Goal: Information Seeking & Learning: Learn about a topic

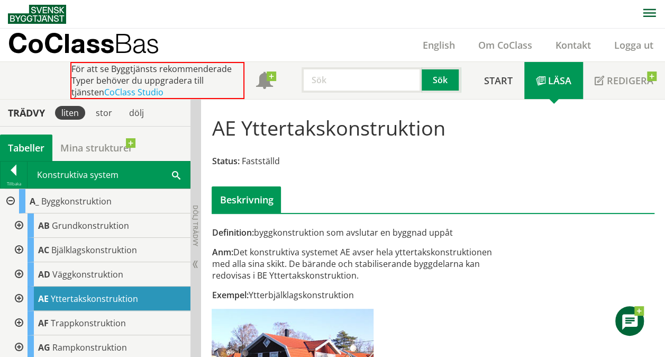
click at [11, 199] on div at bounding box center [9, 201] width 19 height 24
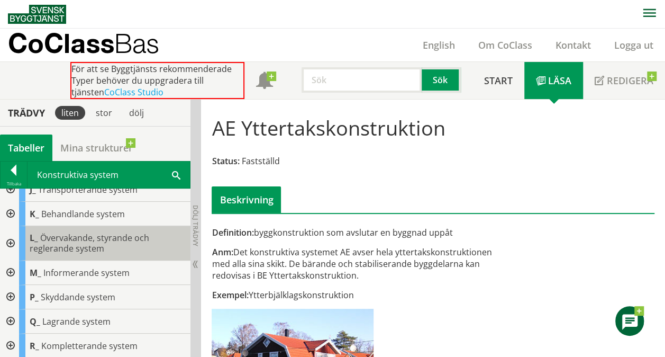
scroll to position [133, 0]
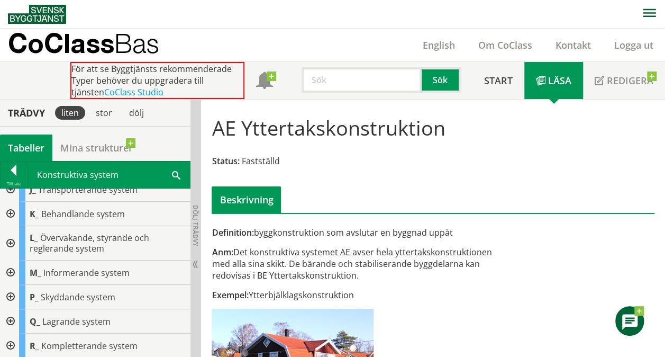
click at [12, 340] on div at bounding box center [9, 345] width 19 height 24
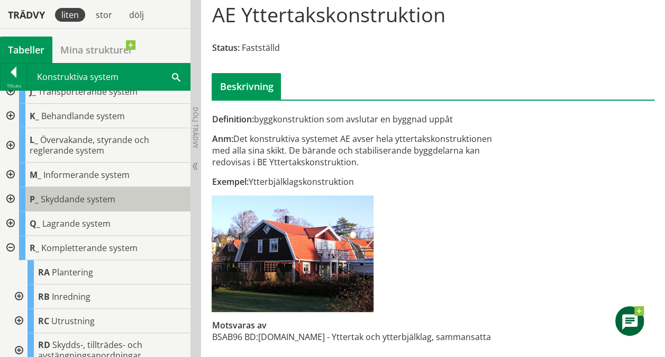
scroll to position [115, 0]
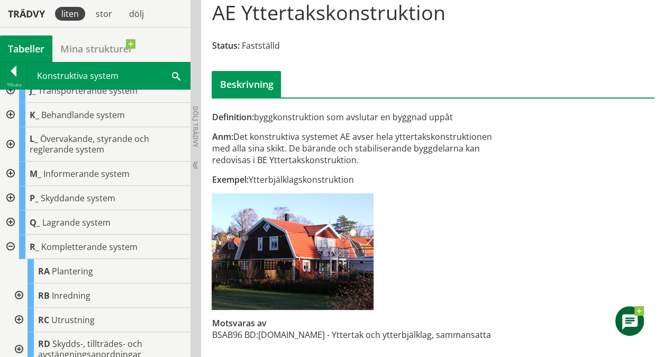
click at [20, 289] on div at bounding box center [17, 295] width 19 height 24
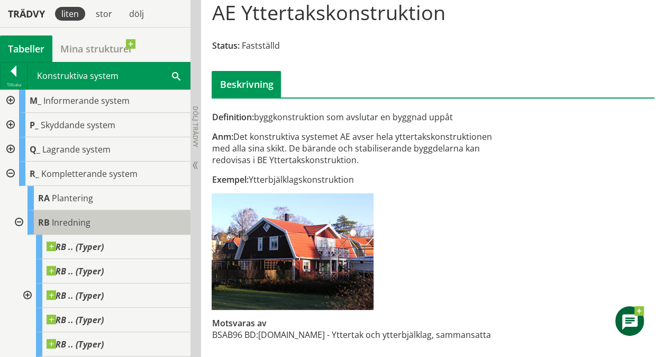
scroll to position [202, 0]
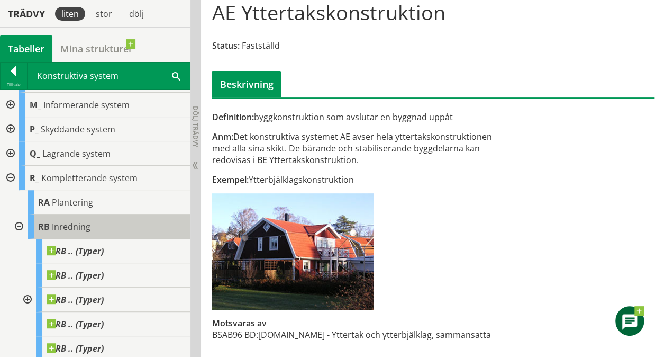
click at [73, 224] on span "Inredning" at bounding box center [71, 227] width 39 height 12
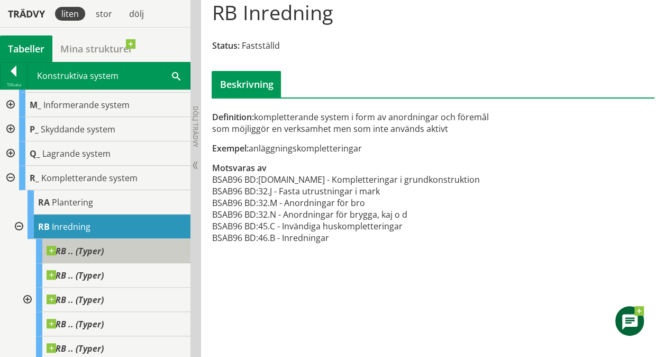
click at [104, 245] on span at bounding box center [104, 245] width 0 height 0
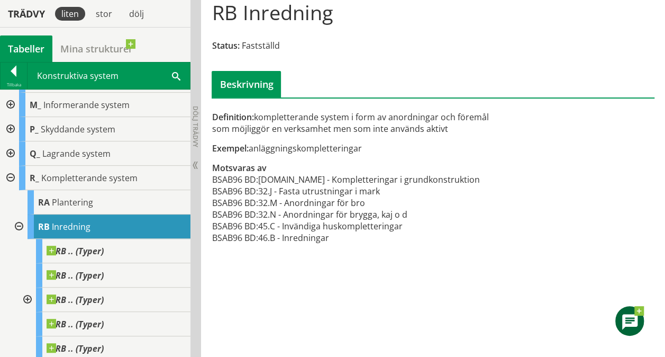
click at [12, 223] on div at bounding box center [17, 226] width 19 height 24
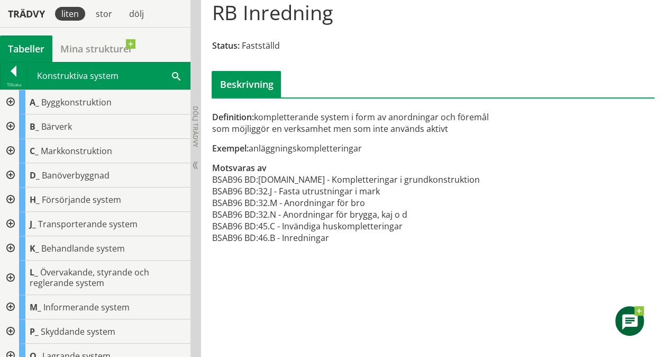
click at [13, 121] on div at bounding box center [9, 126] width 19 height 24
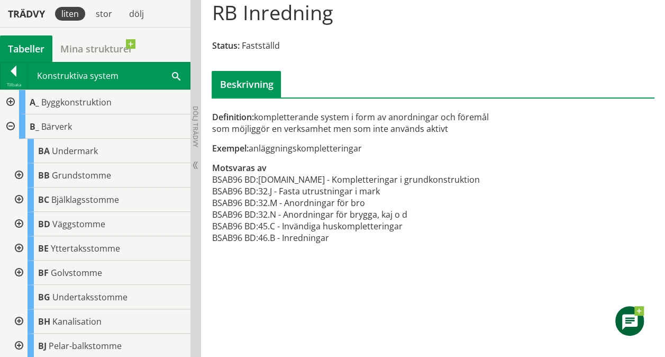
click at [10, 98] on div at bounding box center [9, 102] width 19 height 24
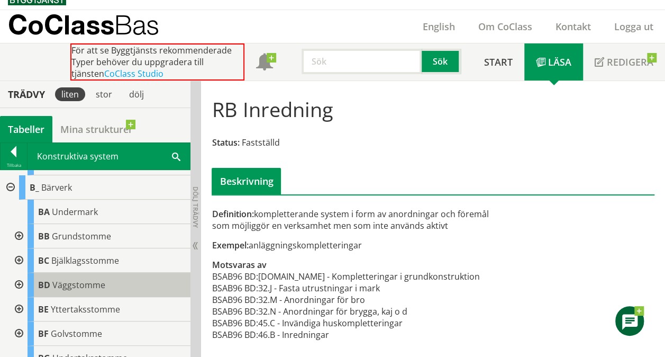
scroll to position [423, 0]
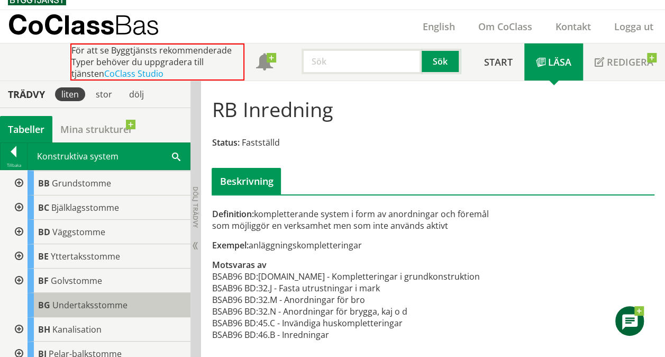
click at [74, 300] on span "Undertaksstomme" at bounding box center [89, 305] width 75 height 12
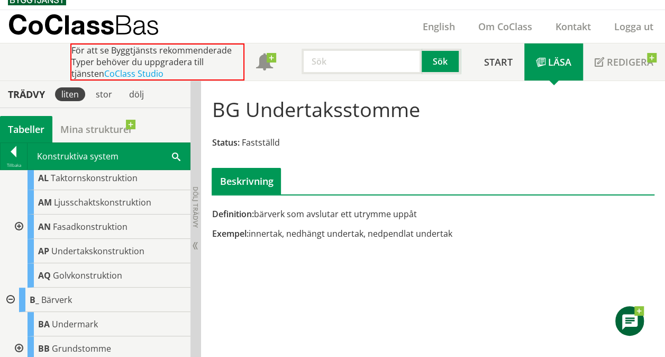
scroll to position [317, 0]
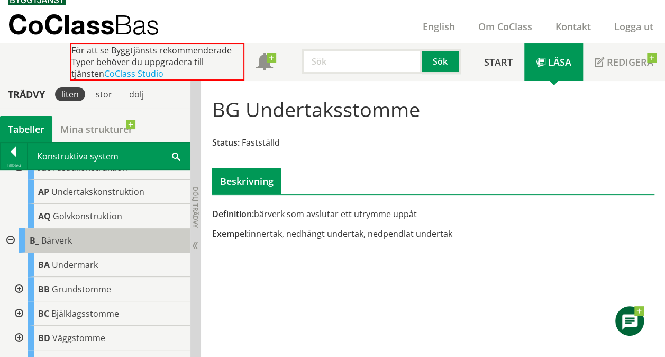
click at [50, 238] on span "Bärverk" at bounding box center [56, 240] width 31 height 12
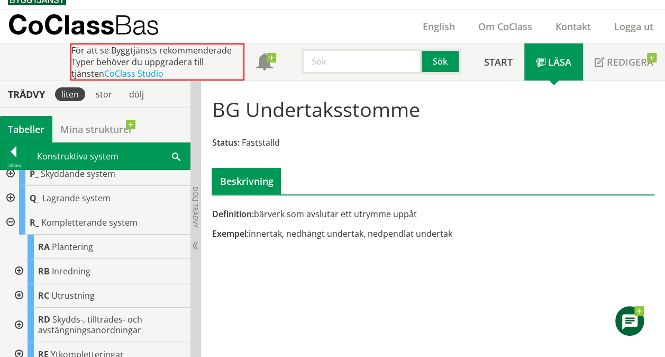
scroll to position [937, 0]
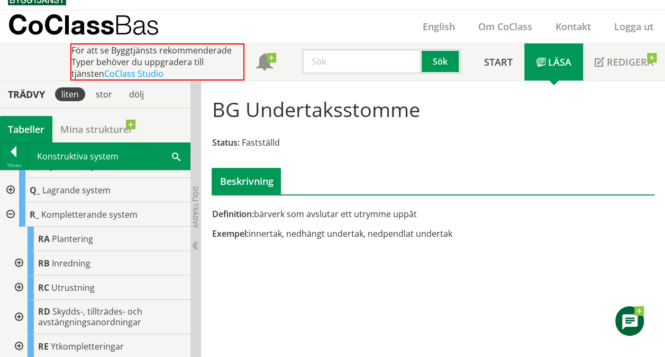
click at [19, 342] on div at bounding box center [17, 346] width 19 height 24
click at [13, 214] on div at bounding box center [9, 214] width 19 height 24
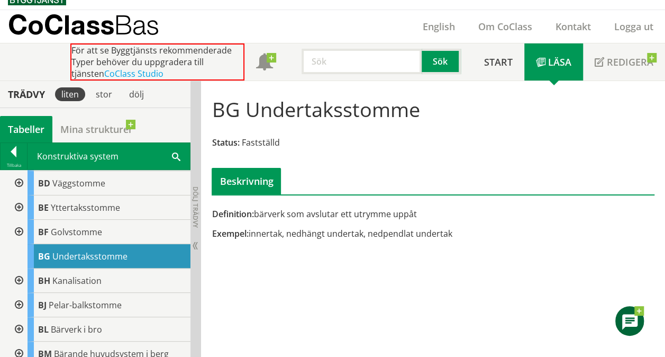
scroll to position [436, 0]
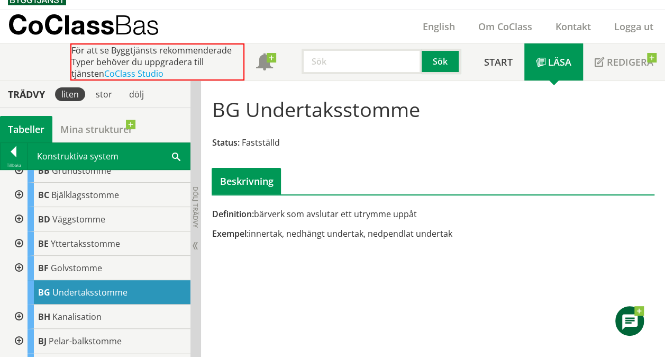
click at [53, 291] on span "Undertaksstomme" at bounding box center [89, 292] width 75 height 12
click at [19, 262] on div at bounding box center [17, 268] width 19 height 24
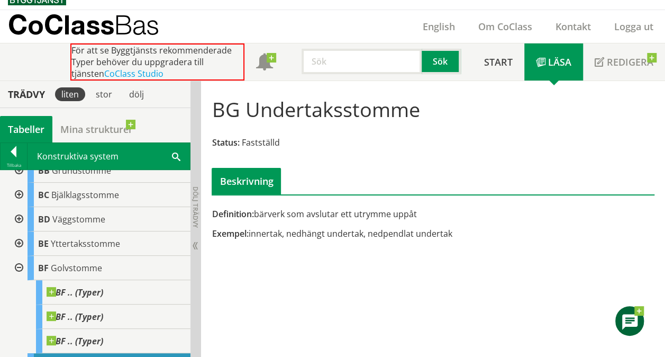
click at [19, 263] on div at bounding box center [17, 268] width 19 height 24
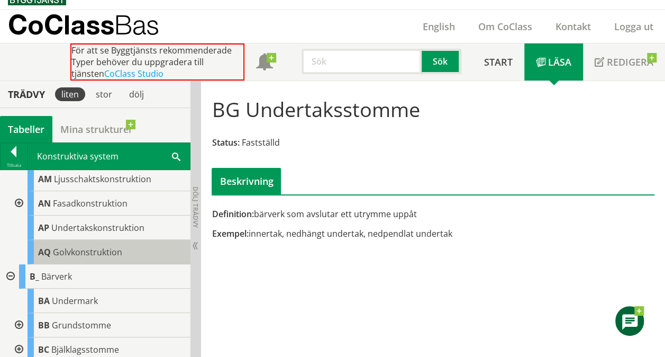
scroll to position [277, 0]
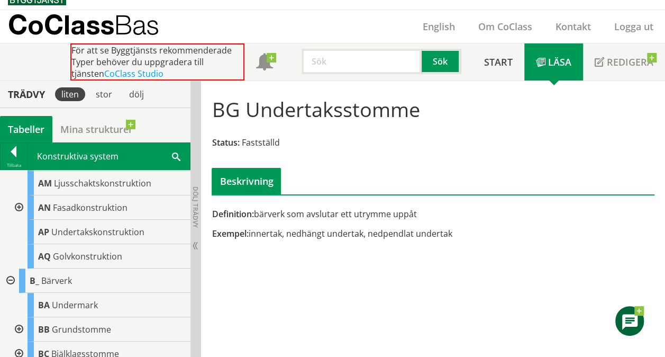
click at [3, 277] on div at bounding box center [9, 280] width 19 height 24
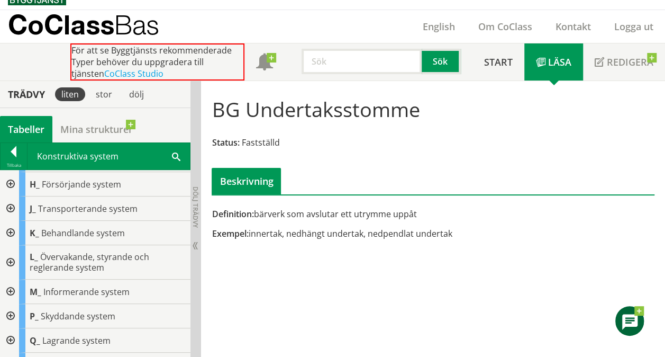
scroll to position [466, 0]
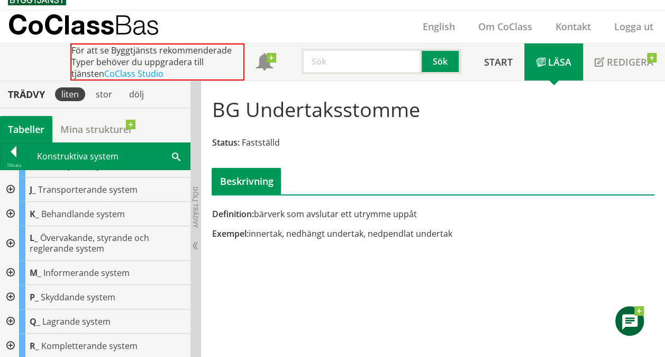
click at [11, 342] on div at bounding box center [9, 345] width 19 height 24
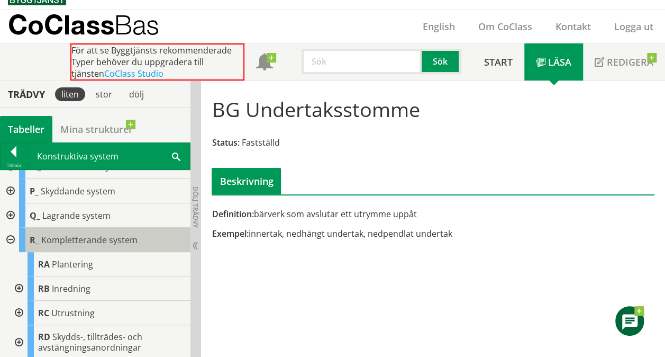
scroll to position [624, 0]
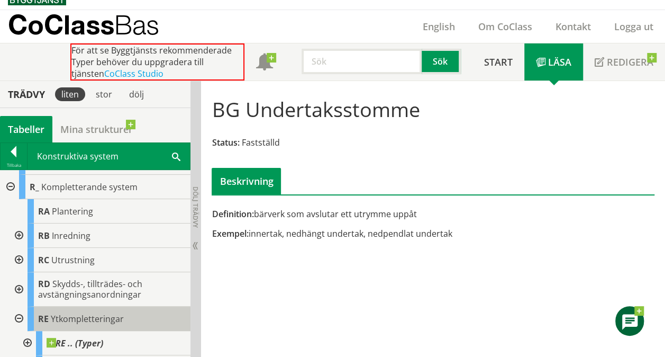
click at [56, 313] on span "Ytkompletteringar" at bounding box center [87, 319] width 73 height 12
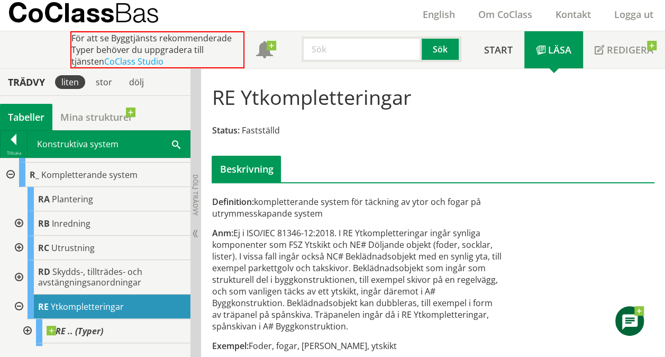
scroll to position [38, 0]
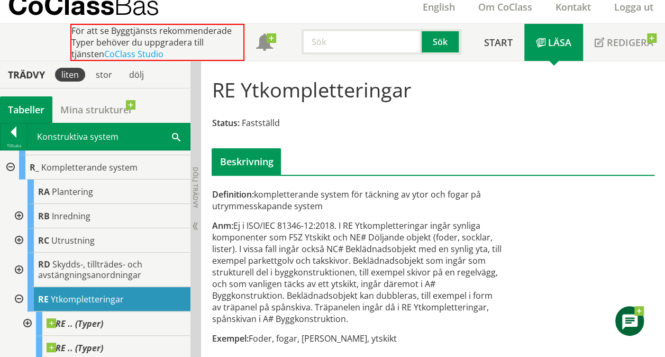
click at [18, 296] on div at bounding box center [17, 299] width 19 height 24
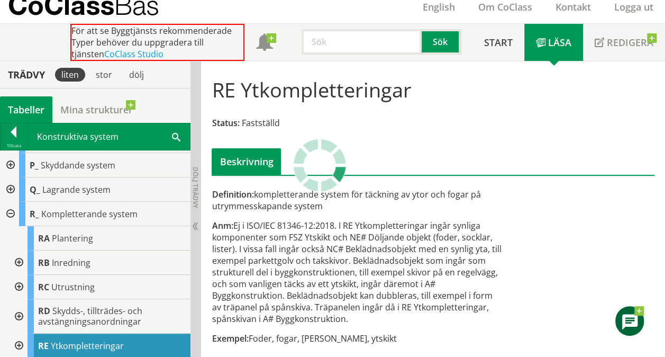
click at [19, 311] on div at bounding box center [17, 316] width 19 height 34
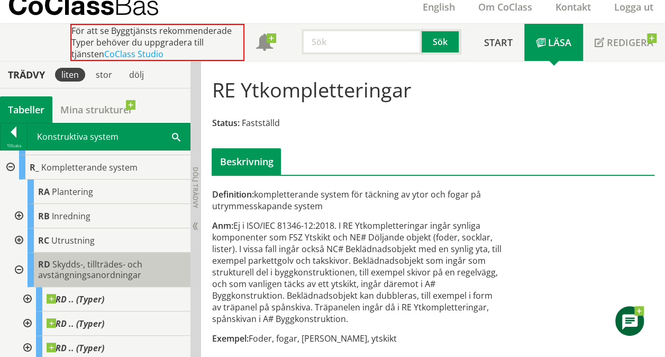
click at [69, 266] on span "Skydds-, tillträdes- och avstängningsanordningar" at bounding box center [90, 269] width 104 height 22
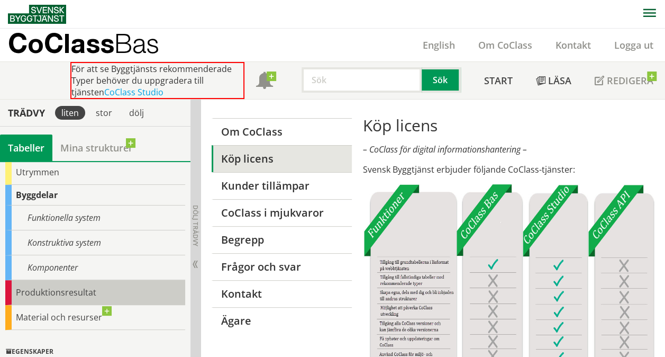
scroll to position [106, 0]
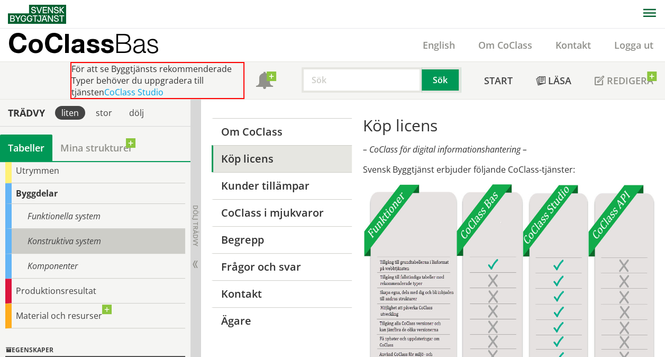
click at [77, 243] on div "Konstruktiva system" at bounding box center [95, 241] width 180 height 25
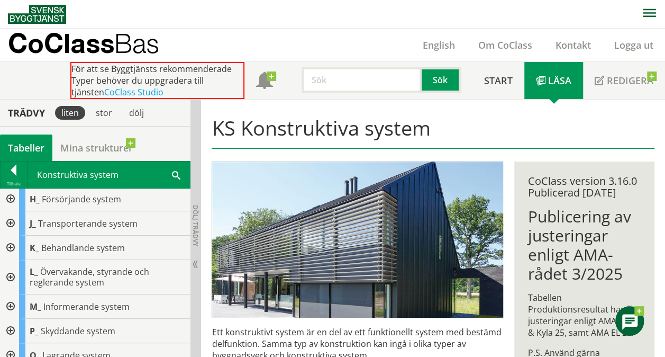
scroll to position [133, 0]
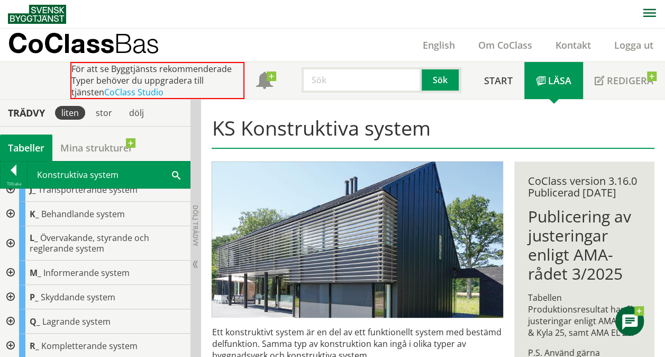
click at [10, 338] on div at bounding box center [9, 345] width 19 height 24
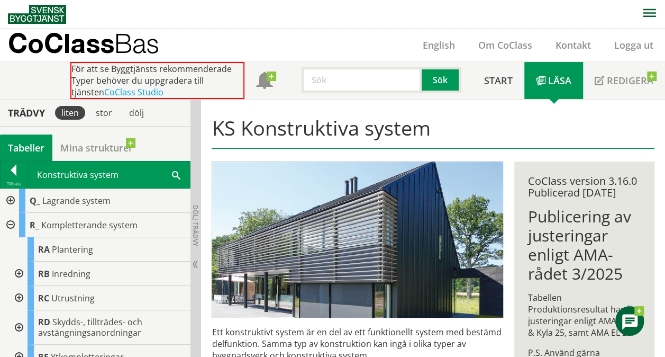
scroll to position [265, 0]
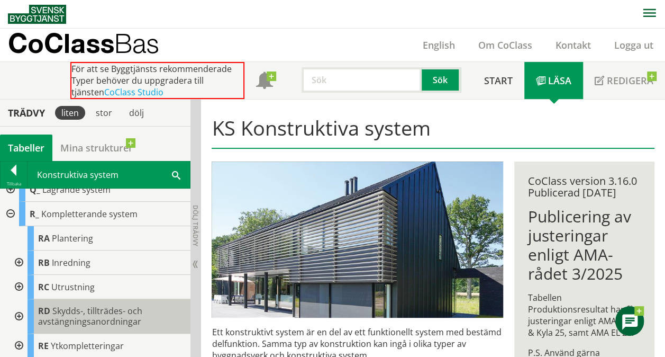
click at [52, 309] on span "Skydds-, tillträdes- och avstängningsanordningar" at bounding box center [90, 316] width 104 height 22
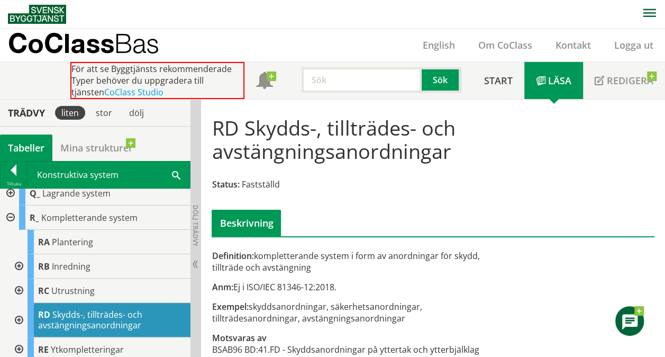
scroll to position [239, 0]
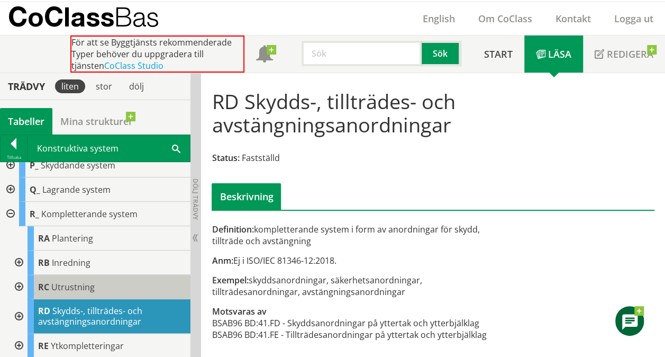
click at [61, 288] on span "Utrustning" at bounding box center [72, 287] width 43 height 12
